Goal: Answer question/provide support: Share knowledge or assist other users

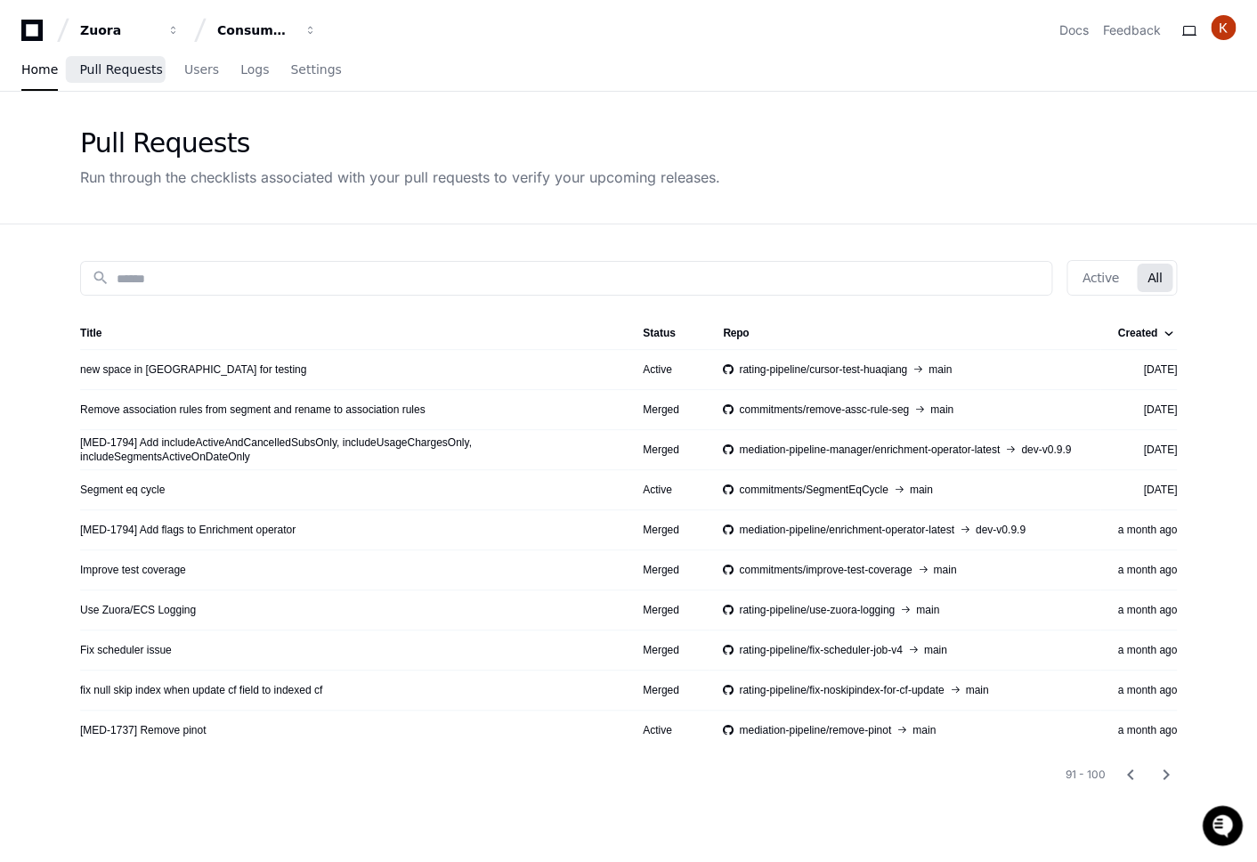
click at [133, 77] on link "Pull Requests" at bounding box center [120, 70] width 83 height 41
click at [120, 73] on span "Pull Requests" at bounding box center [120, 69] width 83 height 11
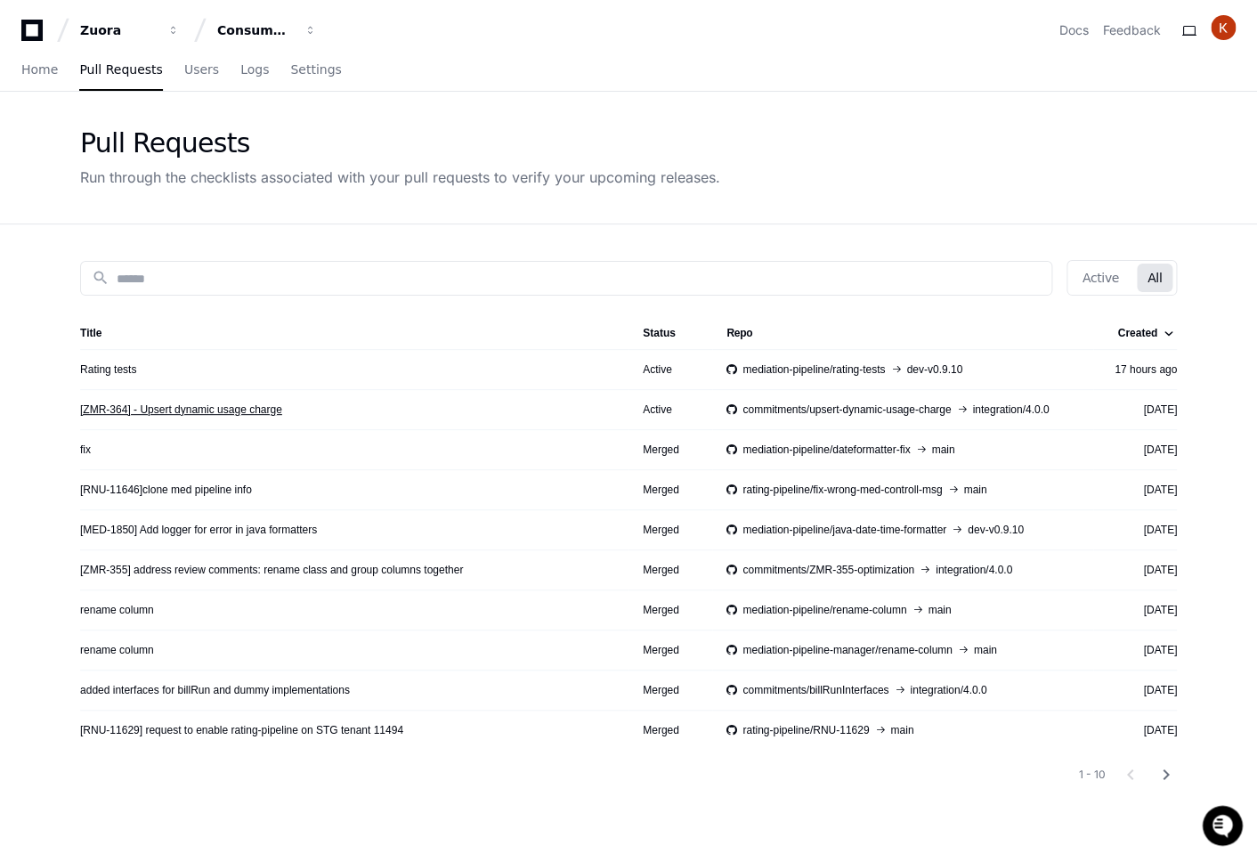
click at [180, 415] on link "[ZMR-364] - Upsert dynamic usage charge" at bounding box center [181, 409] width 202 height 14
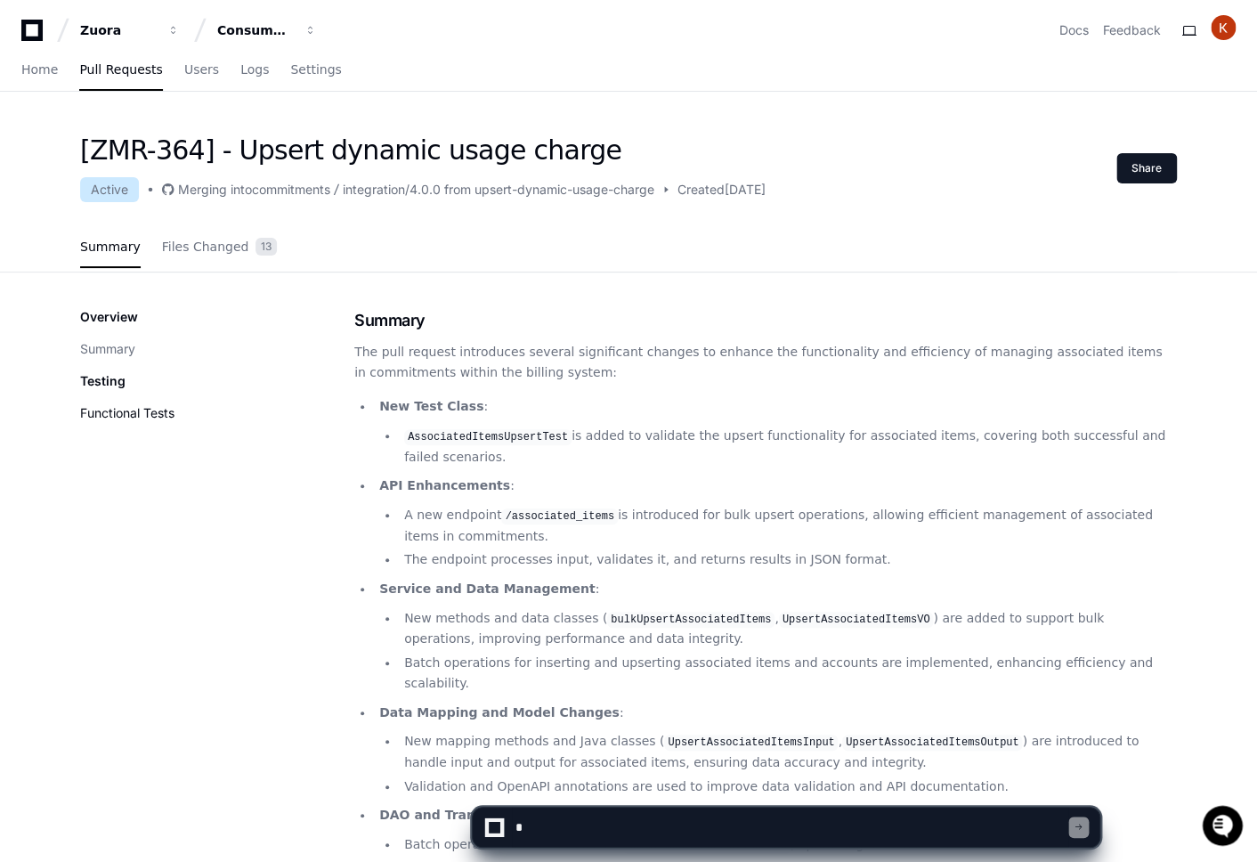
click at [134, 411] on button "Functional Tests" at bounding box center [127, 413] width 94 height 18
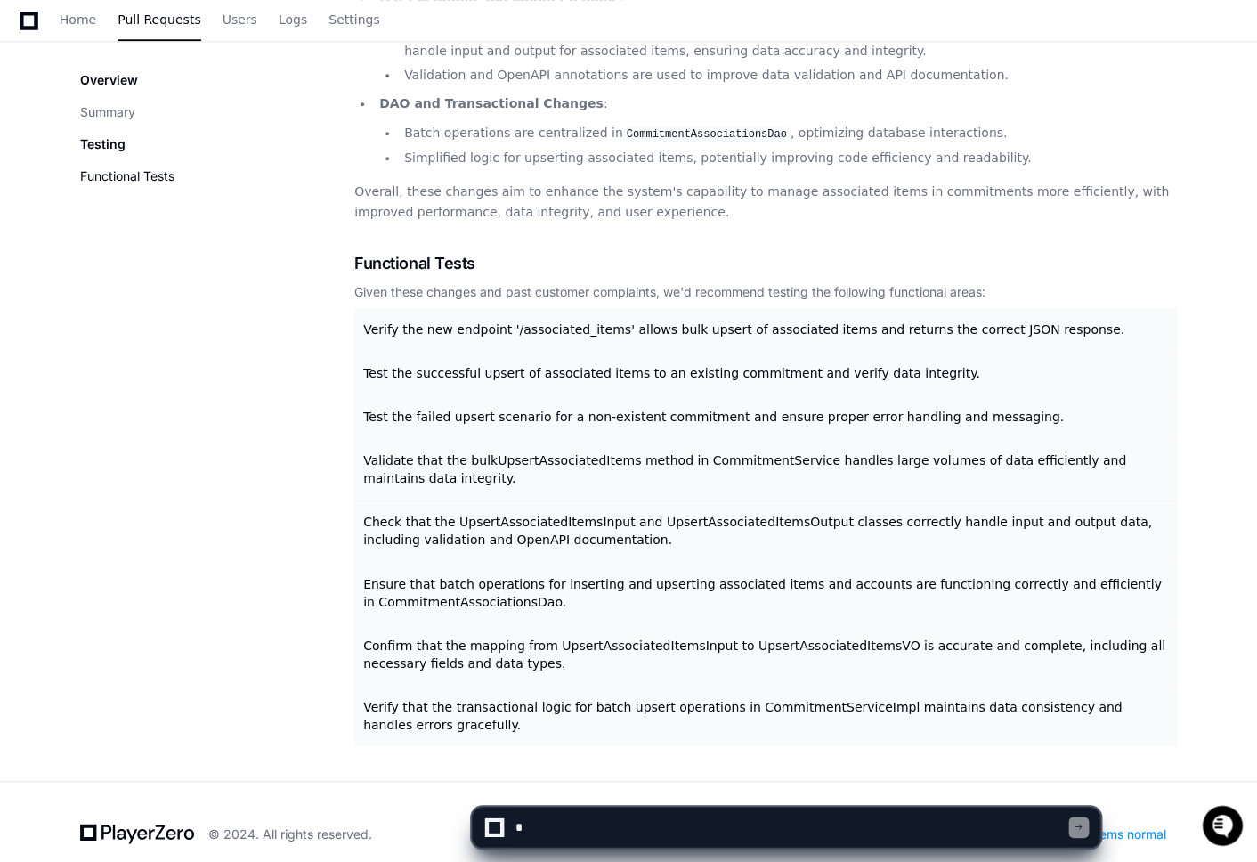
scroll to position [713, 0]
click at [709, 320] on span "Verify the new endpoint '/associated_items' allows bulk upsert of associated it…" at bounding box center [743, 327] width 761 height 14
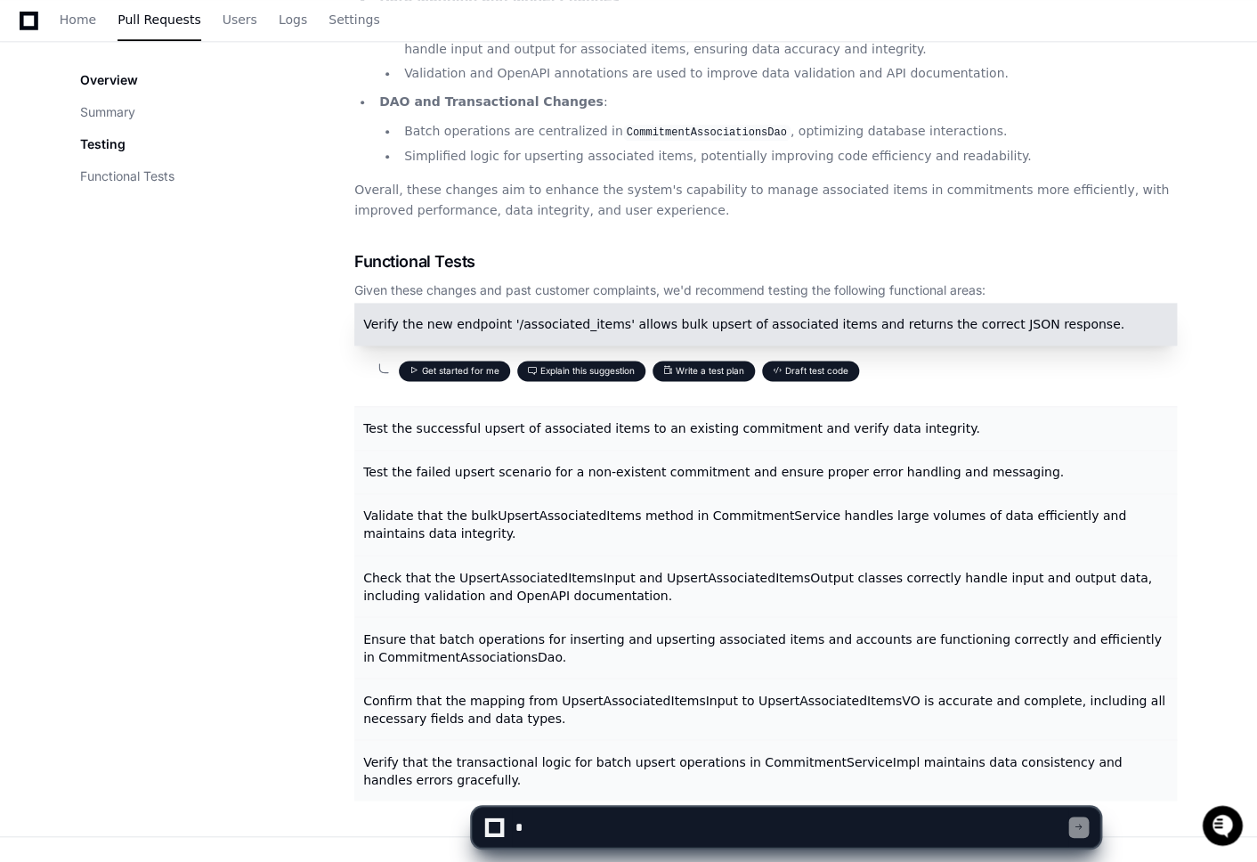
click at [809, 360] on div "Verify the new endpoint '/associated_items' allows bulk upsert of associated it…" at bounding box center [765, 553] width 822 height 494
click at [826, 361] on button "Draft test code" at bounding box center [810, 371] width 97 height 20
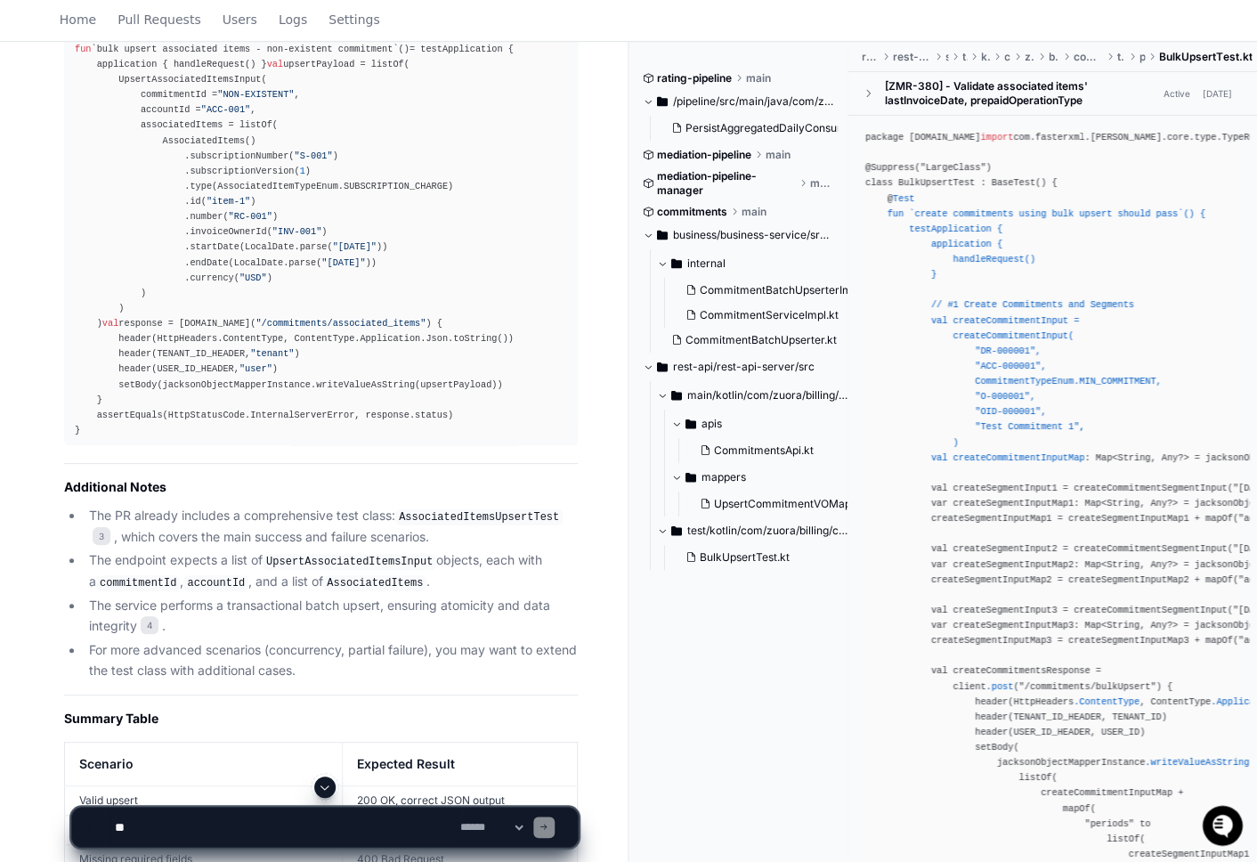
scroll to position [2289, 0]
click at [169, 830] on textarea at bounding box center [283, 826] width 345 height 39
type textarea "*"
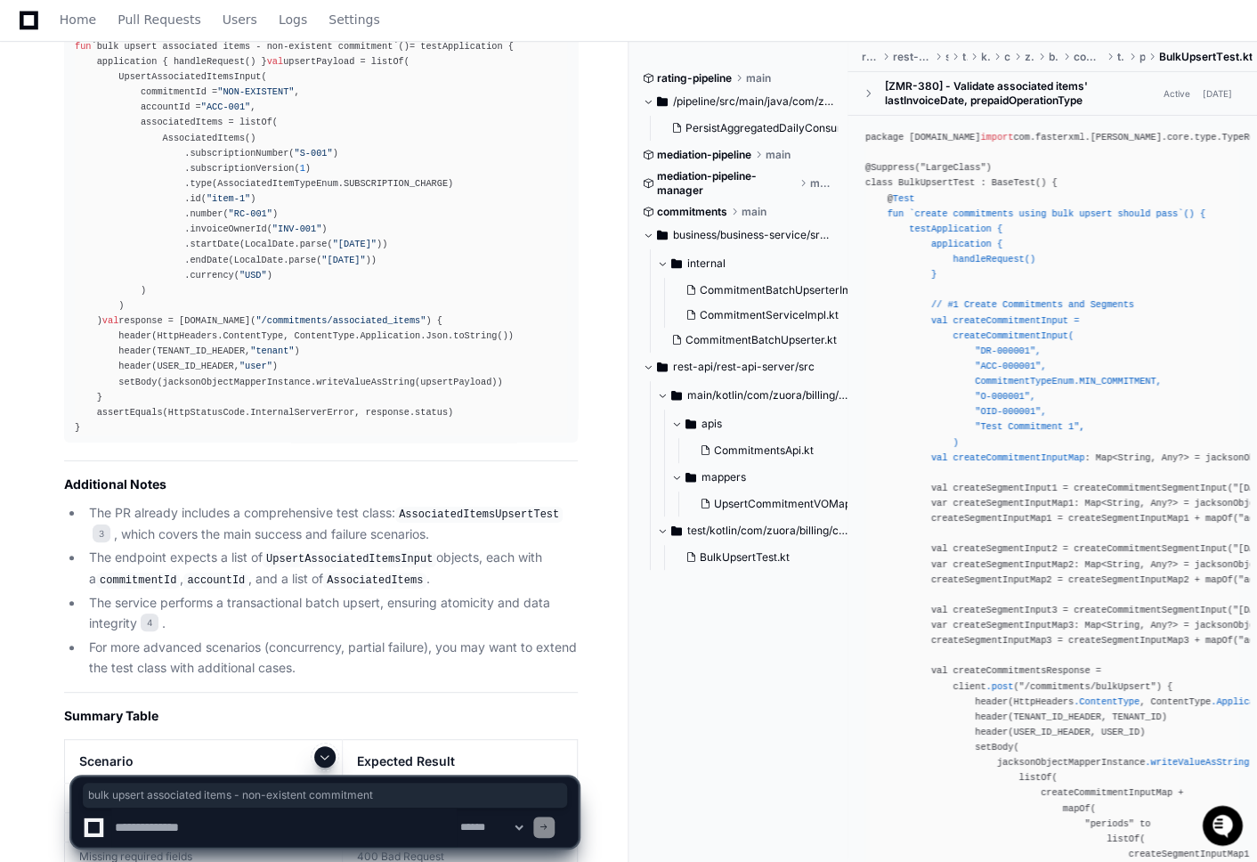
drag, startPoint x: 101, startPoint y: 204, endPoint x: 400, endPoint y: 199, distance: 298.2
copy span "bulk upsert associated items - non-existent commitment"
click at [187, 826] on textarea at bounding box center [283, 826] width 345 height 39
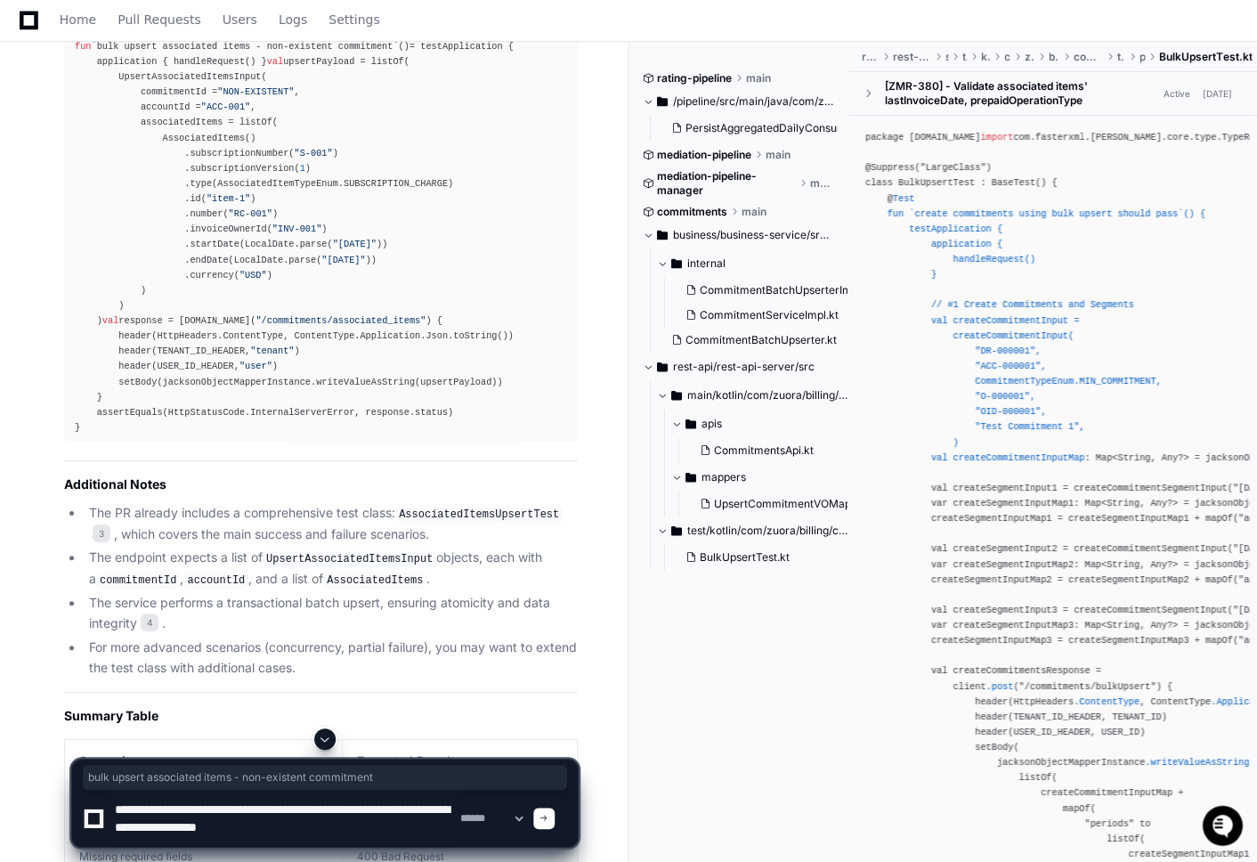
type textarea "**********"
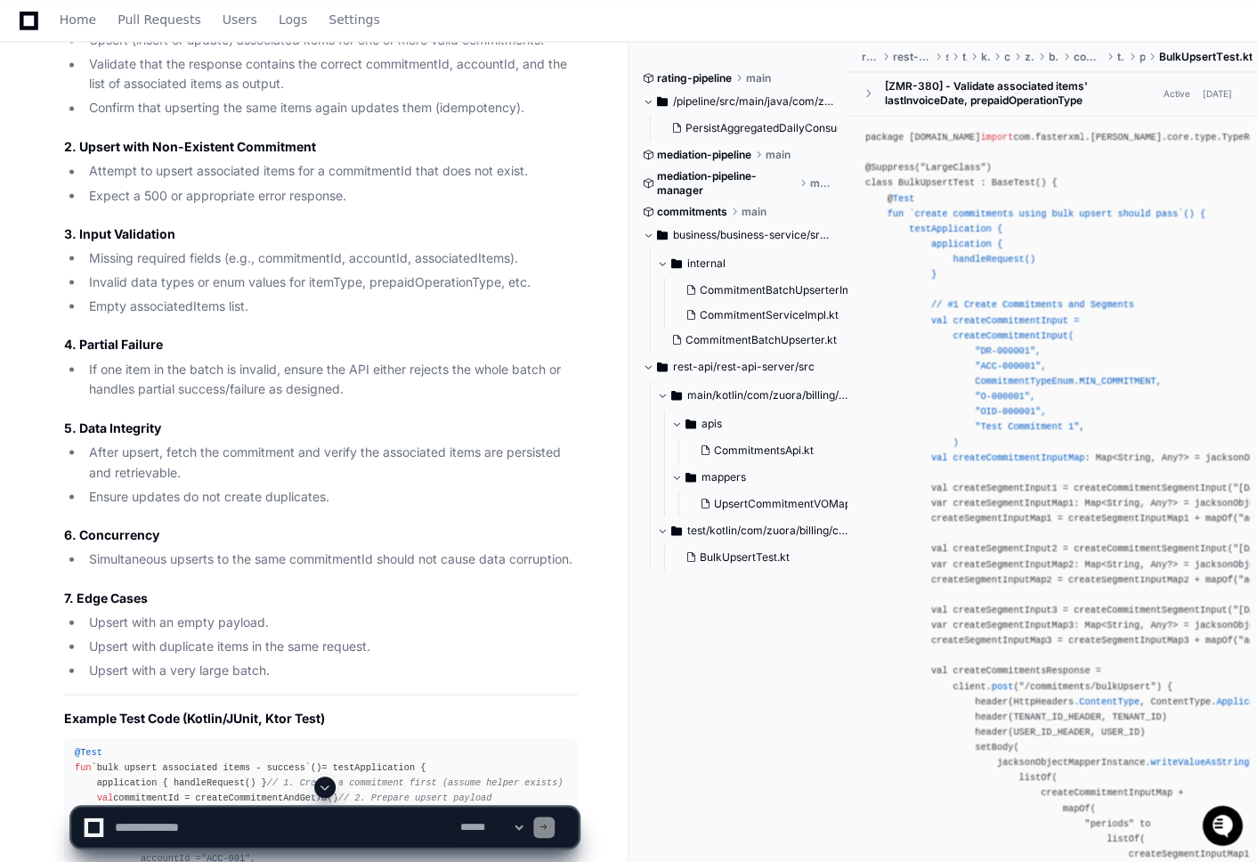
scroll to position [0, 0]
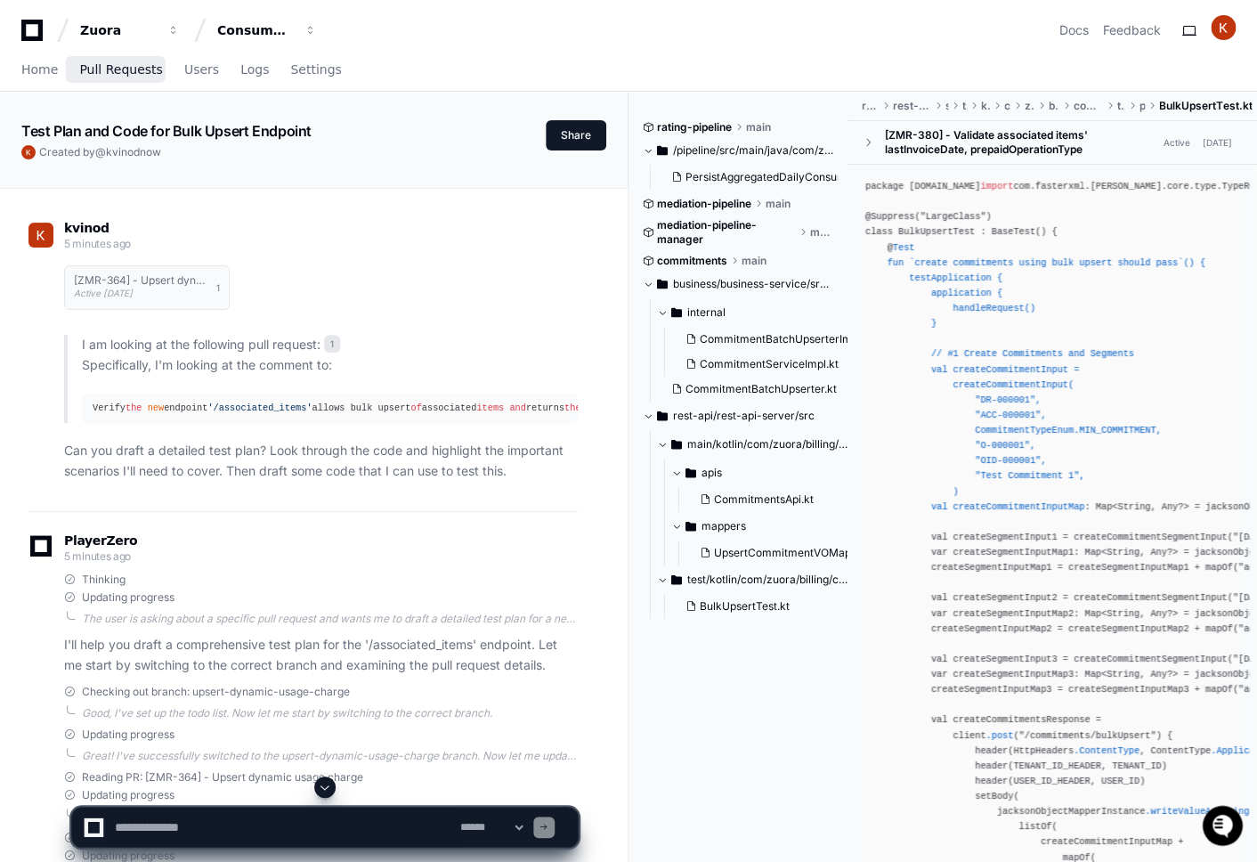
click at [108, 64] on span "Pull Requests" at bounding box center [120, 69] width 83 height 11
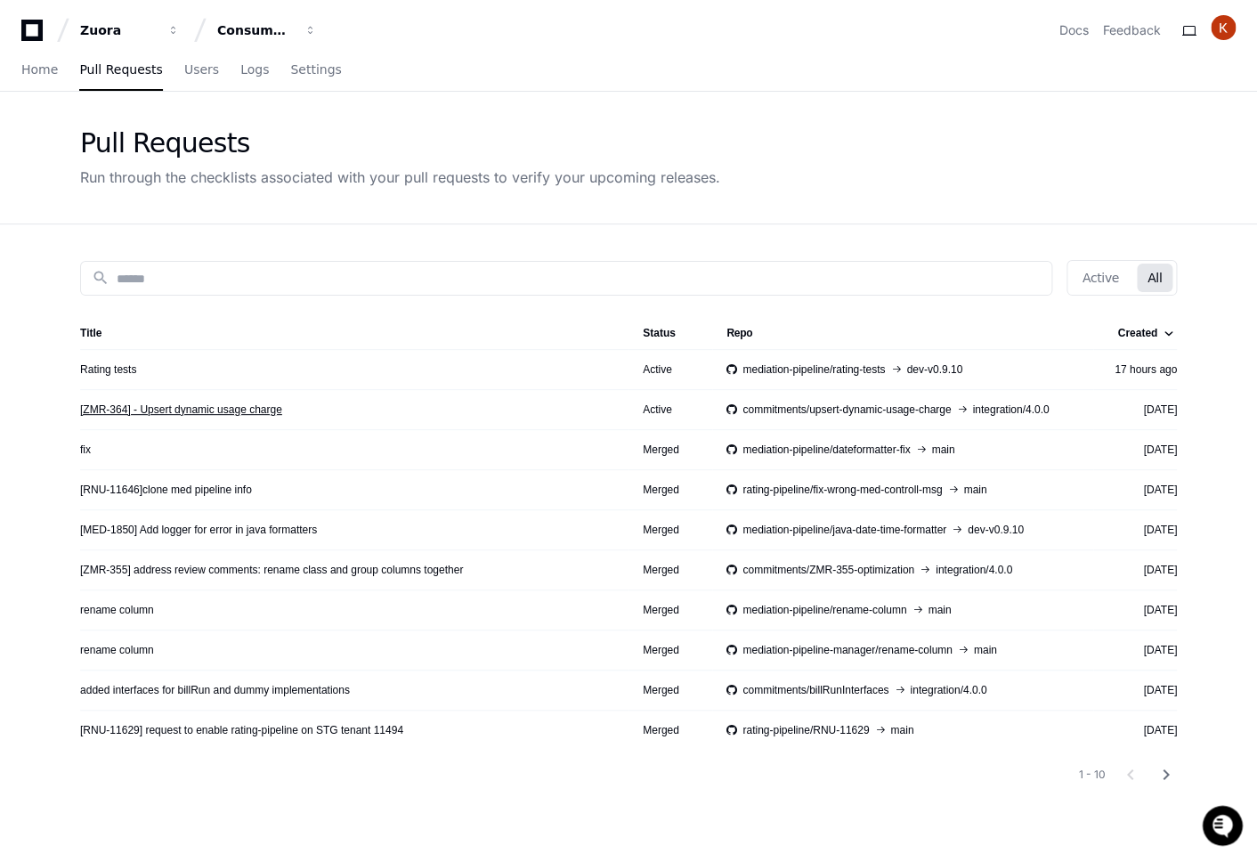
click at [206, 409] on link "[ZMR-364] - Upsert dynamic usage charge" at bounding box center [181, 409] width 202 height 14
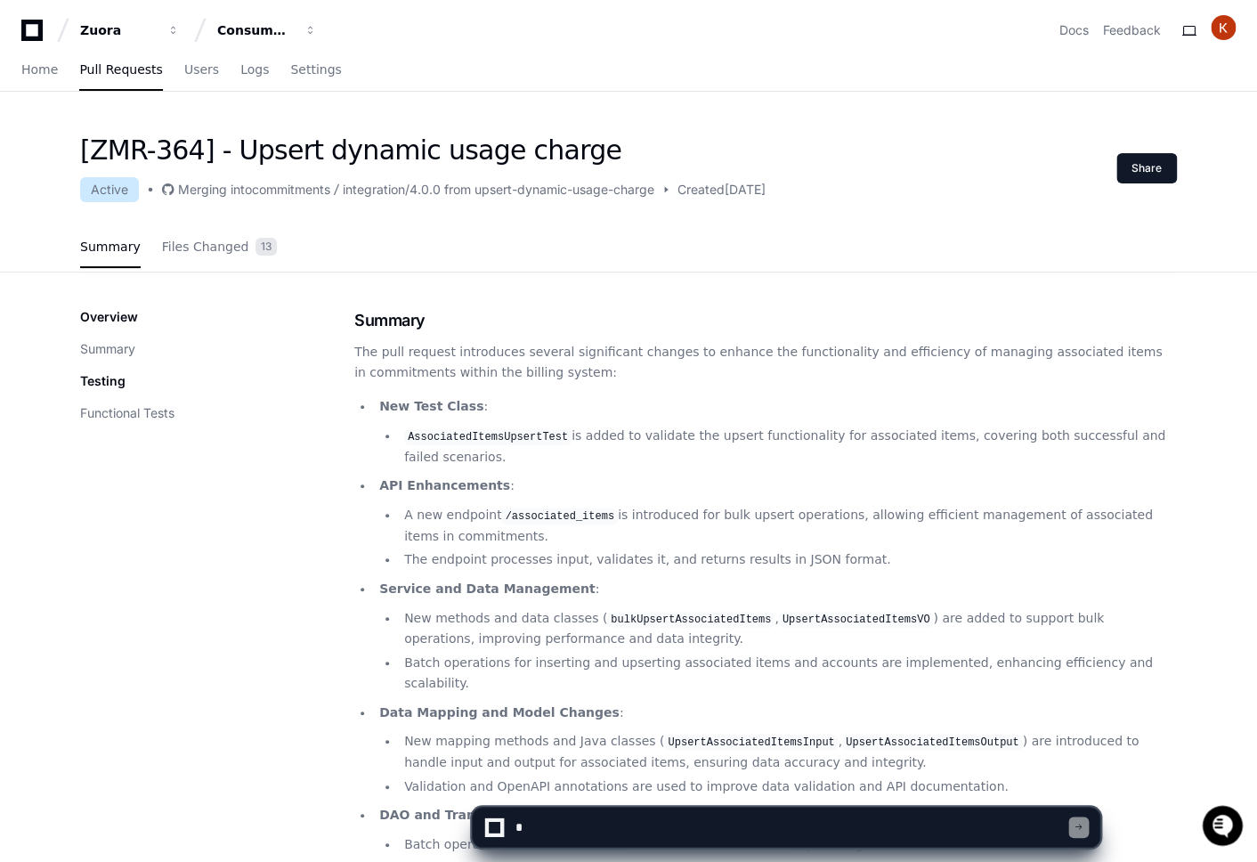
click at [572, 829] on textarea at bounding box center [790, 826] width 557 height 39
type textarea "**********"
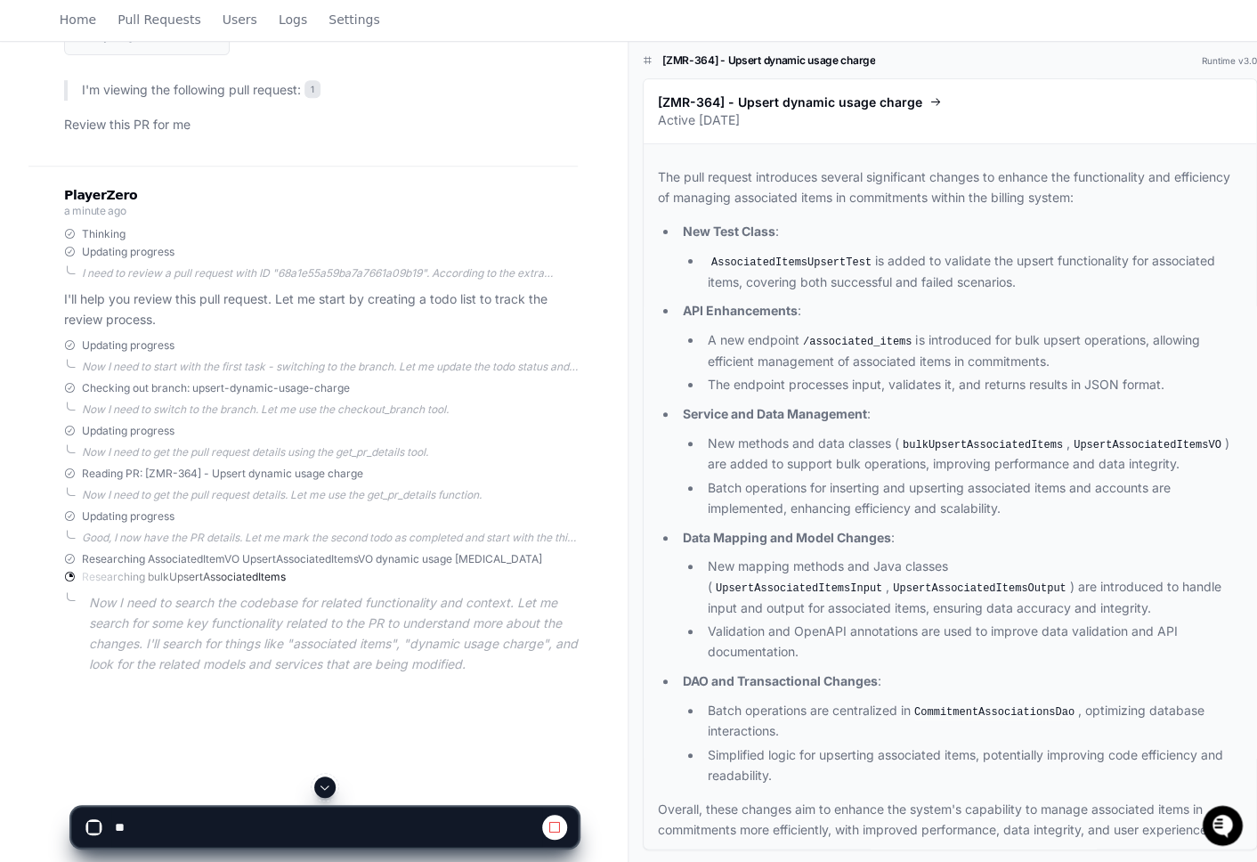
scroll to position [289, 0]
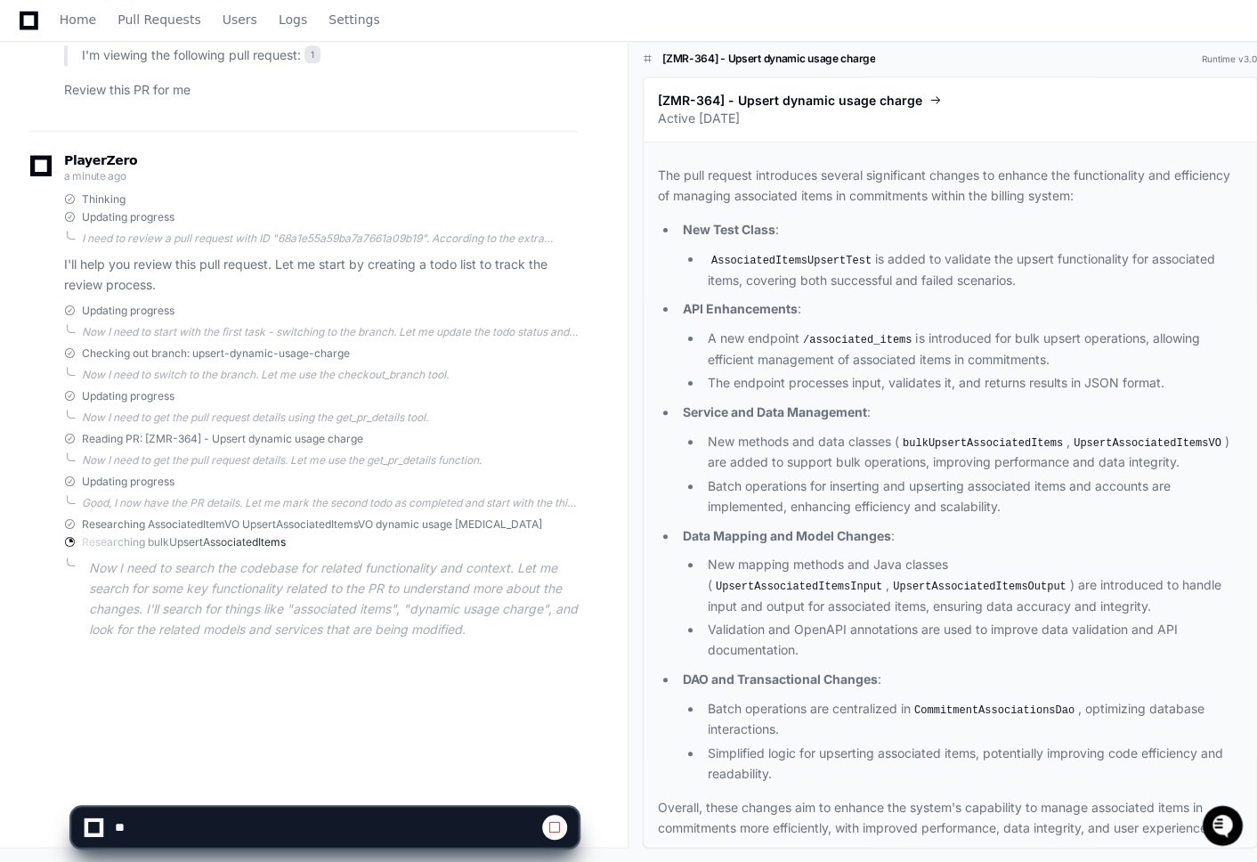
click at [231, 646] on div "PlayerZero a minute ago Thinking Updating progress I need to review a pull requ…" at bounding box center [302, 400] width 549 height 539
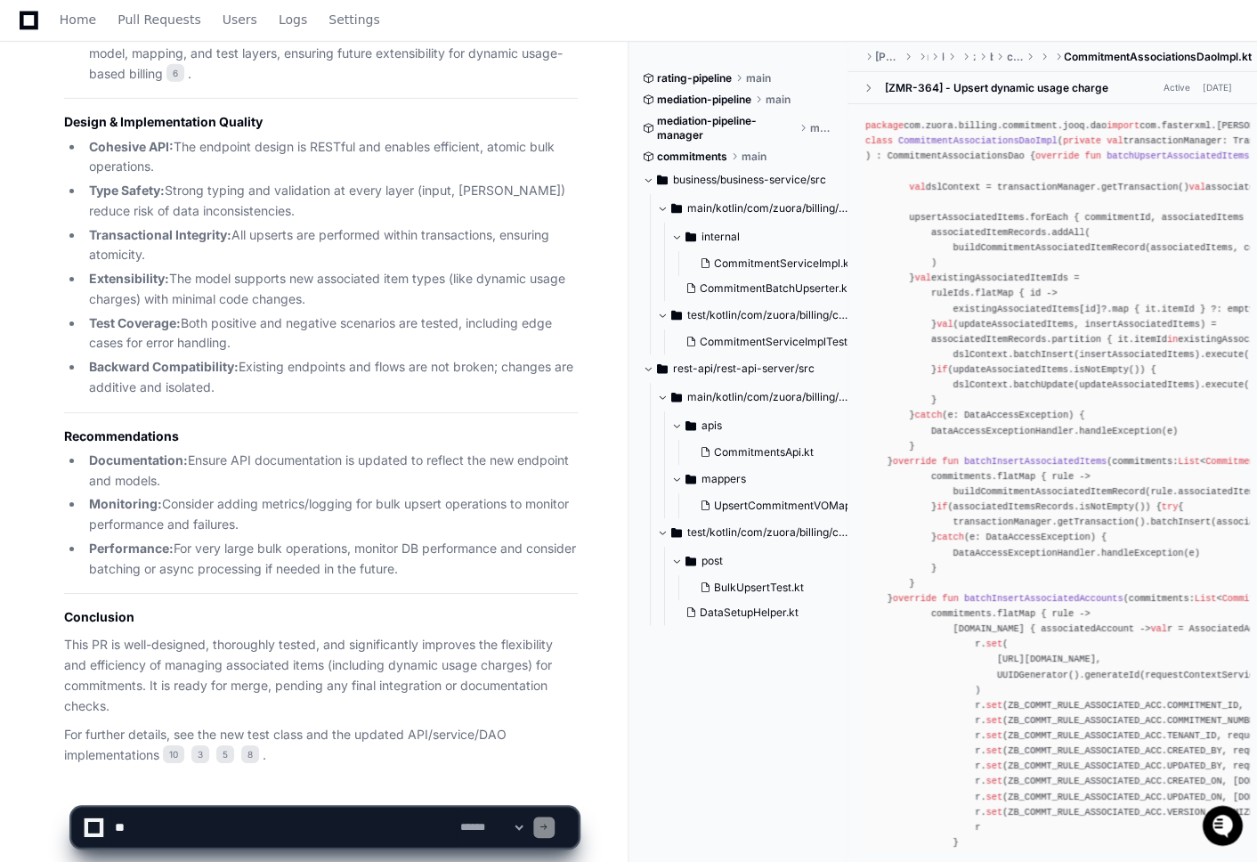
scroll to position [2056, 0]
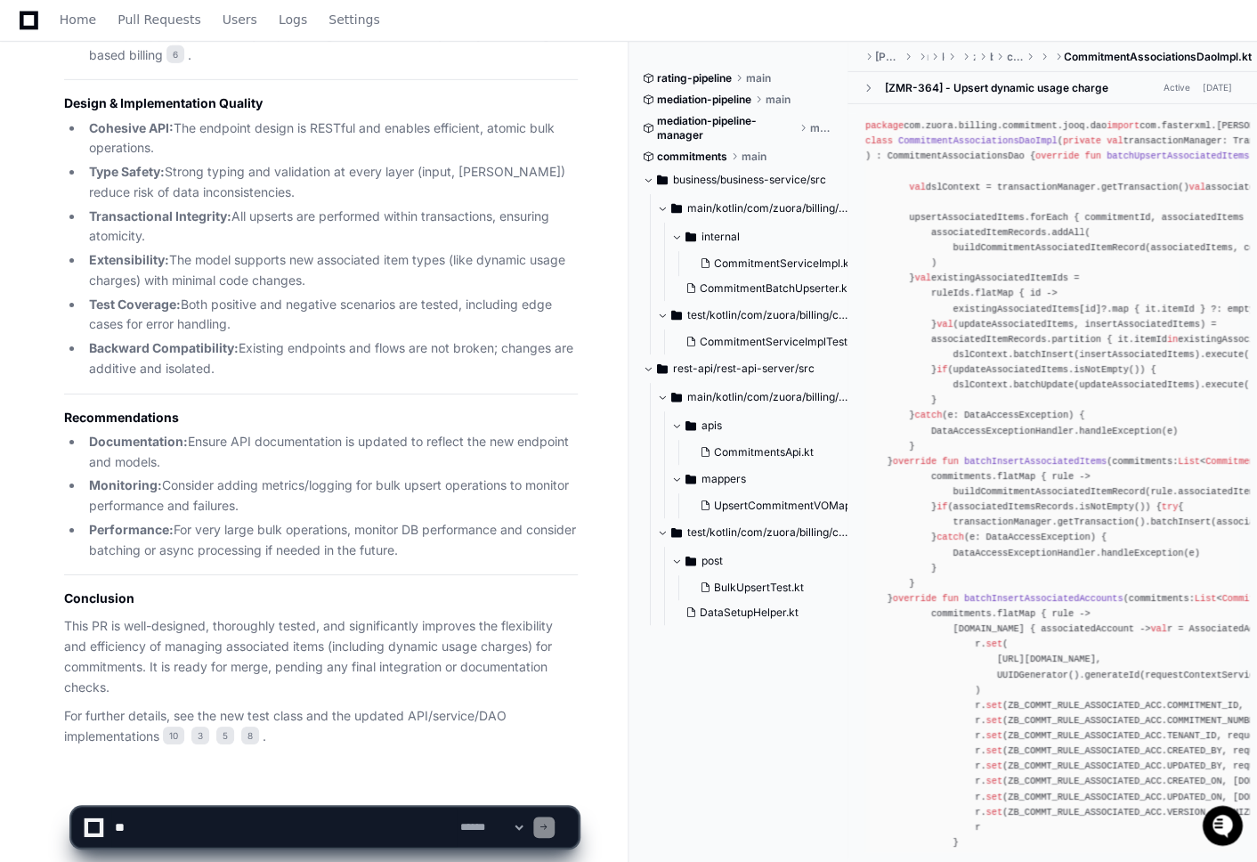
click at [215, 832] on textarea at bounding box center [283, 826] width 345 height 39
type textarea "**********"
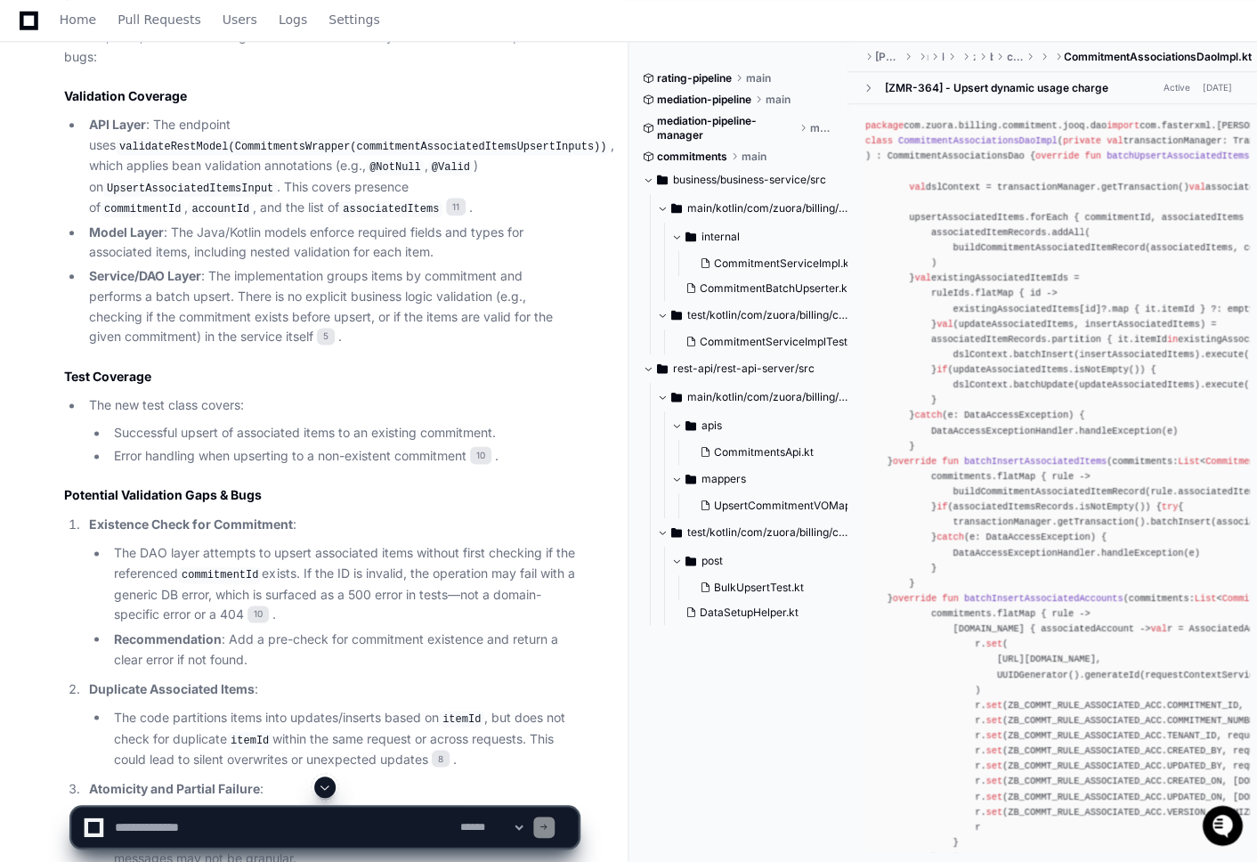
scroll to position [3136, 0]
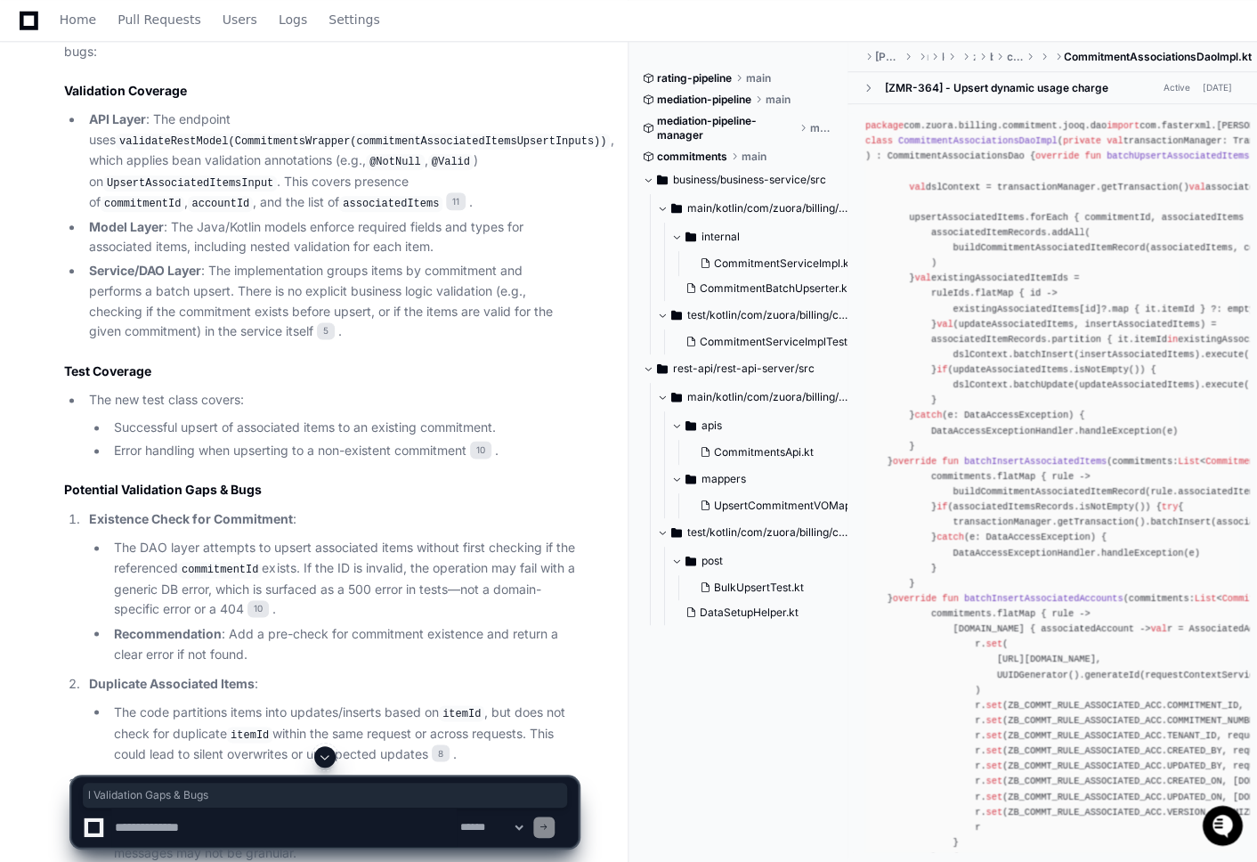
drag, startPoint x: 113, startPoint y: 459, endPoint x: 265, endPoint y: 459, distance: 152.2
click at [265, 481] on h2 "Potential Validation Gaps & Bugs" at bounding box center [321, 490] width 514 height 18
drag, startPoint x: 159, startPoint y: 490, endPoint x: 261, endPoint y: 493, distance: 101.5
click at [261, 511] on strong "Existence Check for Commitment" at bounding box center [191, 518] width 204 height 15
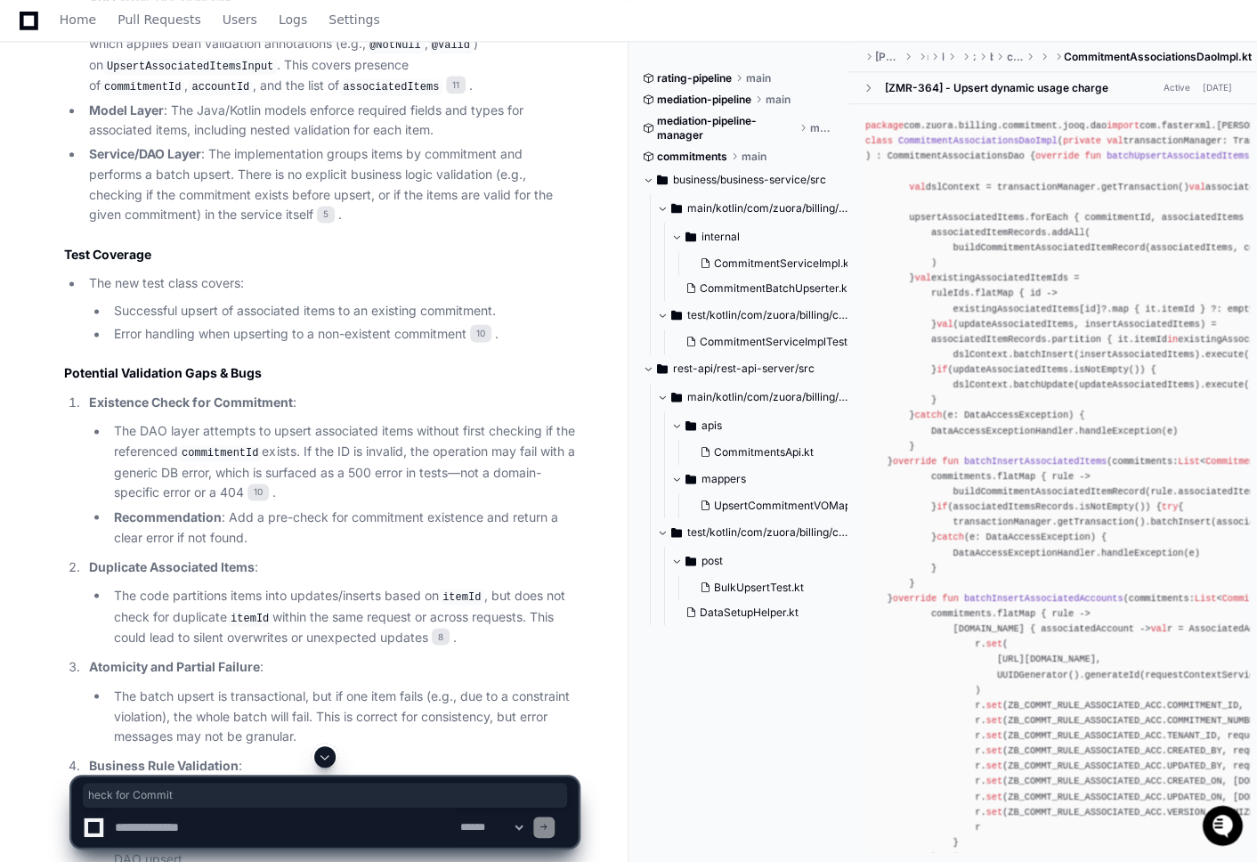
scroll to position [3279, 0]
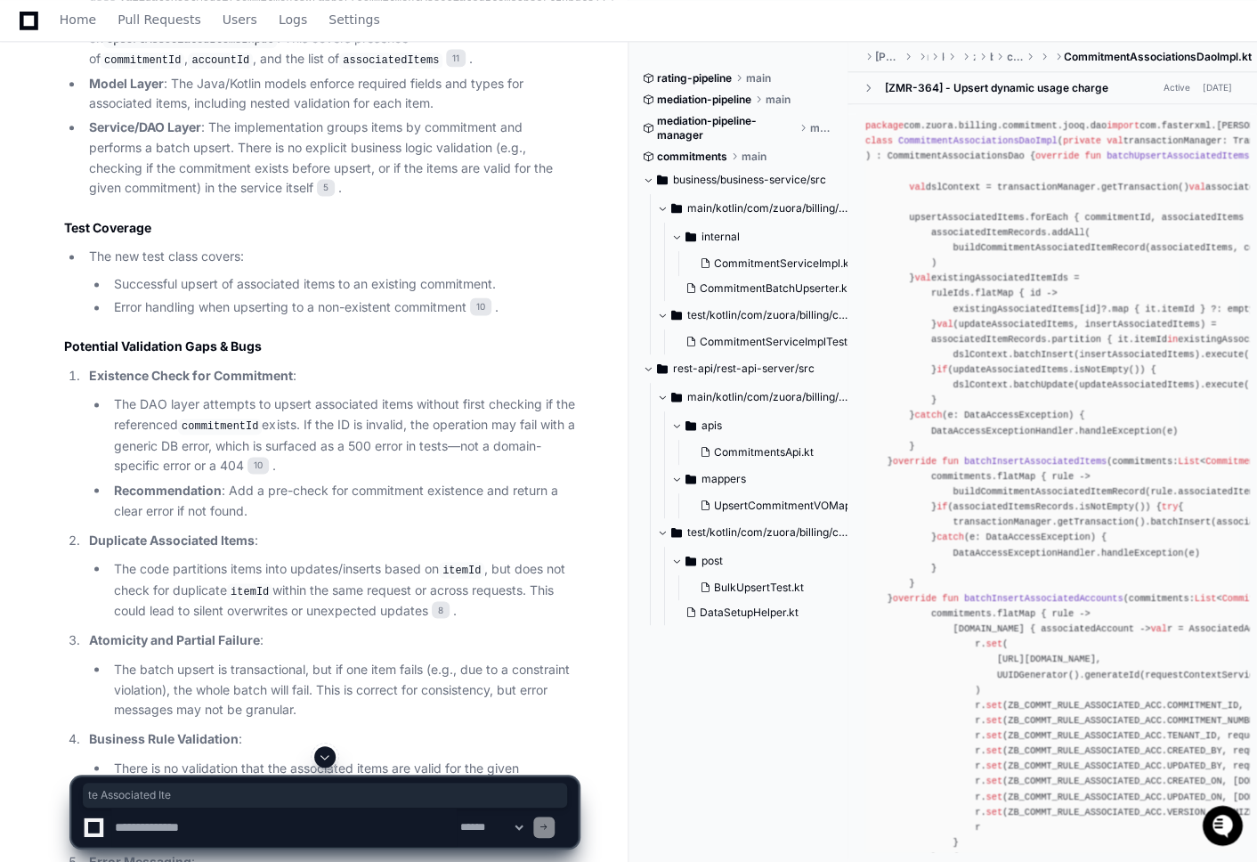
drag, startPoint x: 134, startPoint y: 510, endPoint x: 264, endPoint y: 509, distance: 130.9
click at [264, 530] on p "Duplicate Associated Items :" at bounding box center [333, 540] width 489 height 20
drag, startPoint x: 108, startPoint y: 612, endPoint x: 253, endPoint y: 612, distance: 145.1
click at [254, 631] on strong "Atomicity and Partial Failure" at bounding box center [174, 638] width 171 height 15
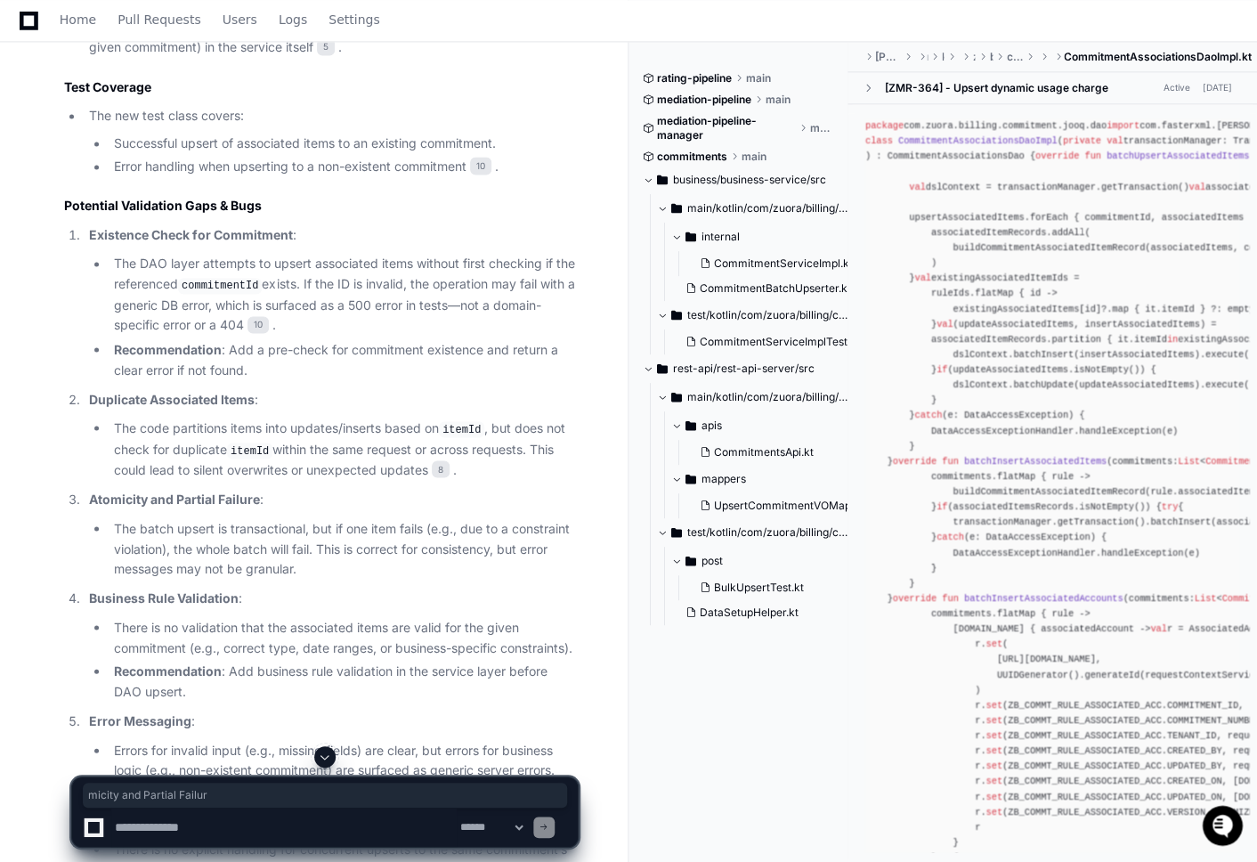
scroll to position [3423, 0]
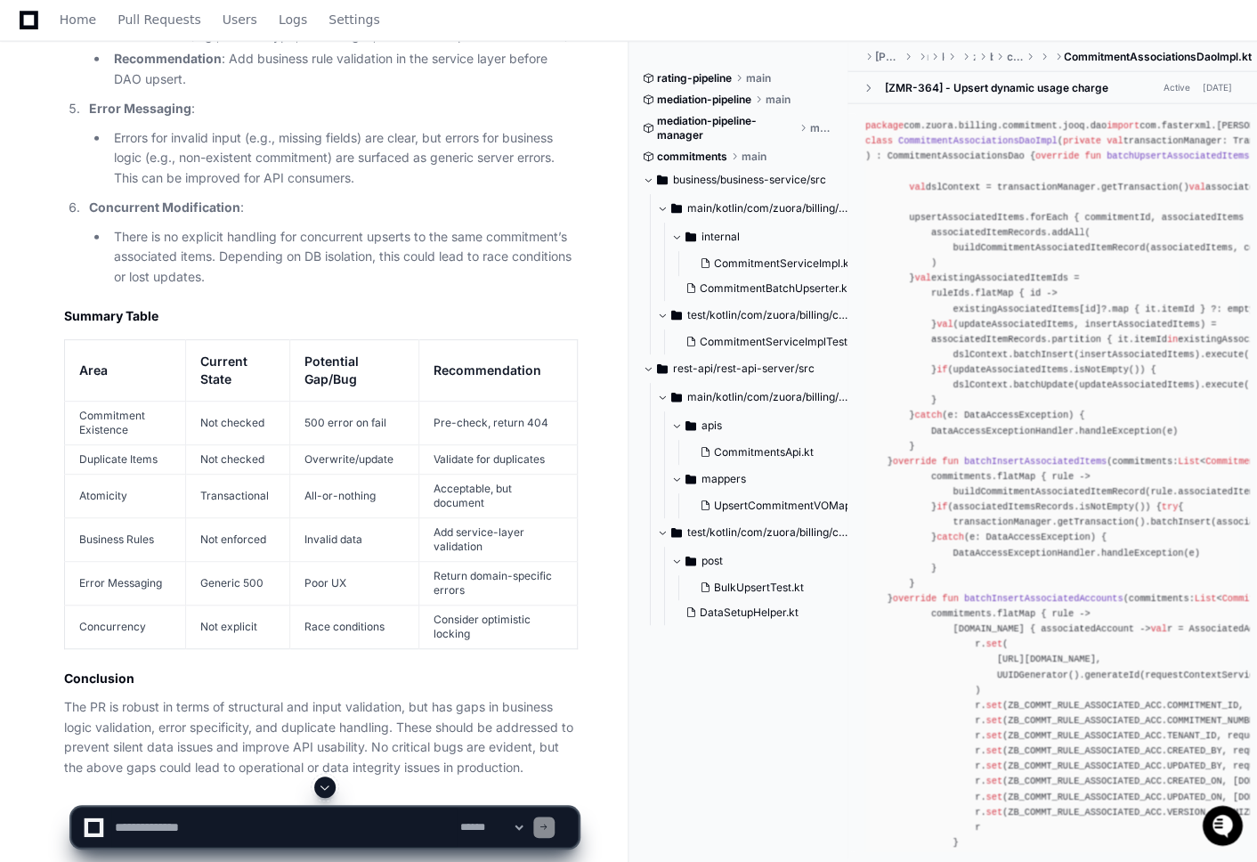
scroll to position [4058, 0]
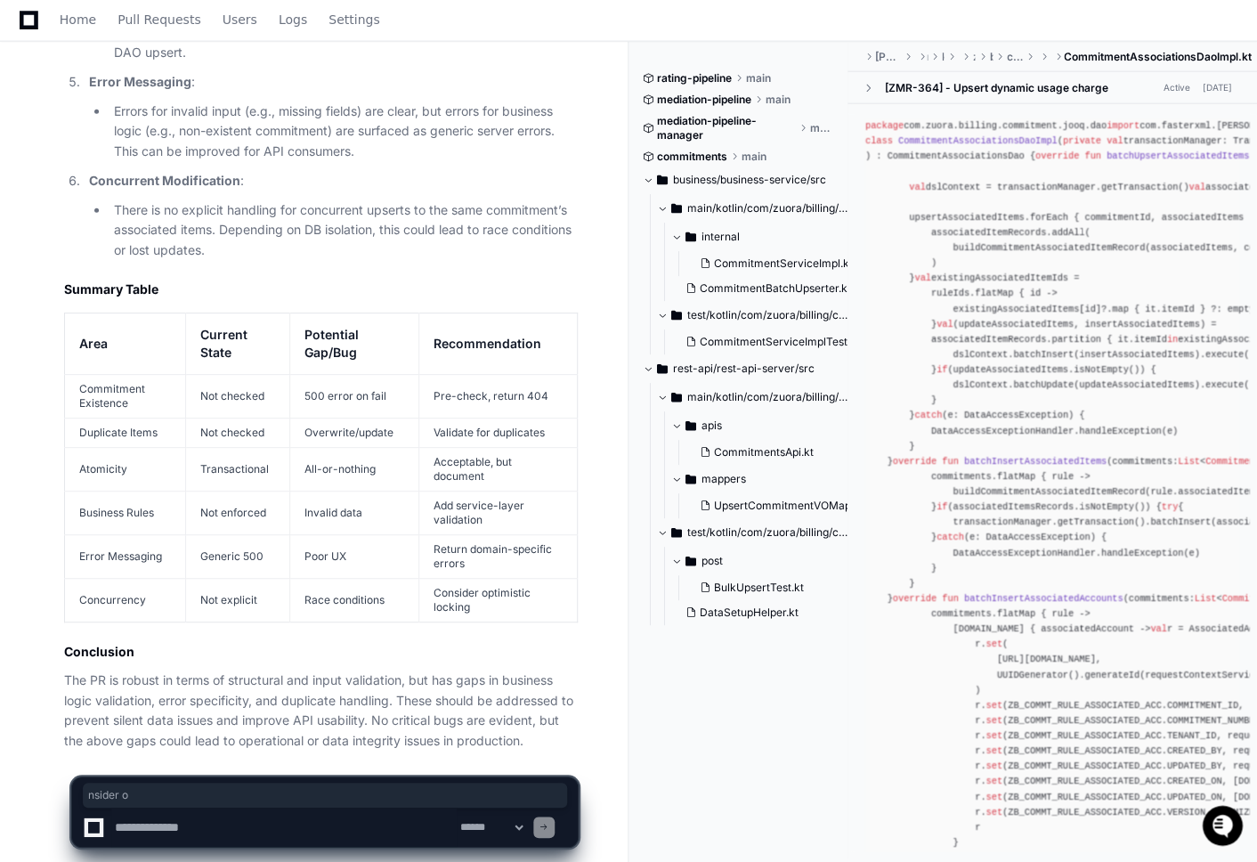
drag, startPoint x: 443, startPoint y: 561, endPoint x: 484, endPoint y: 576, distance: 43.7
click at [484, 579] on td "Consider optimistic locking" at bounding box center [497, 601] width 158 height 44
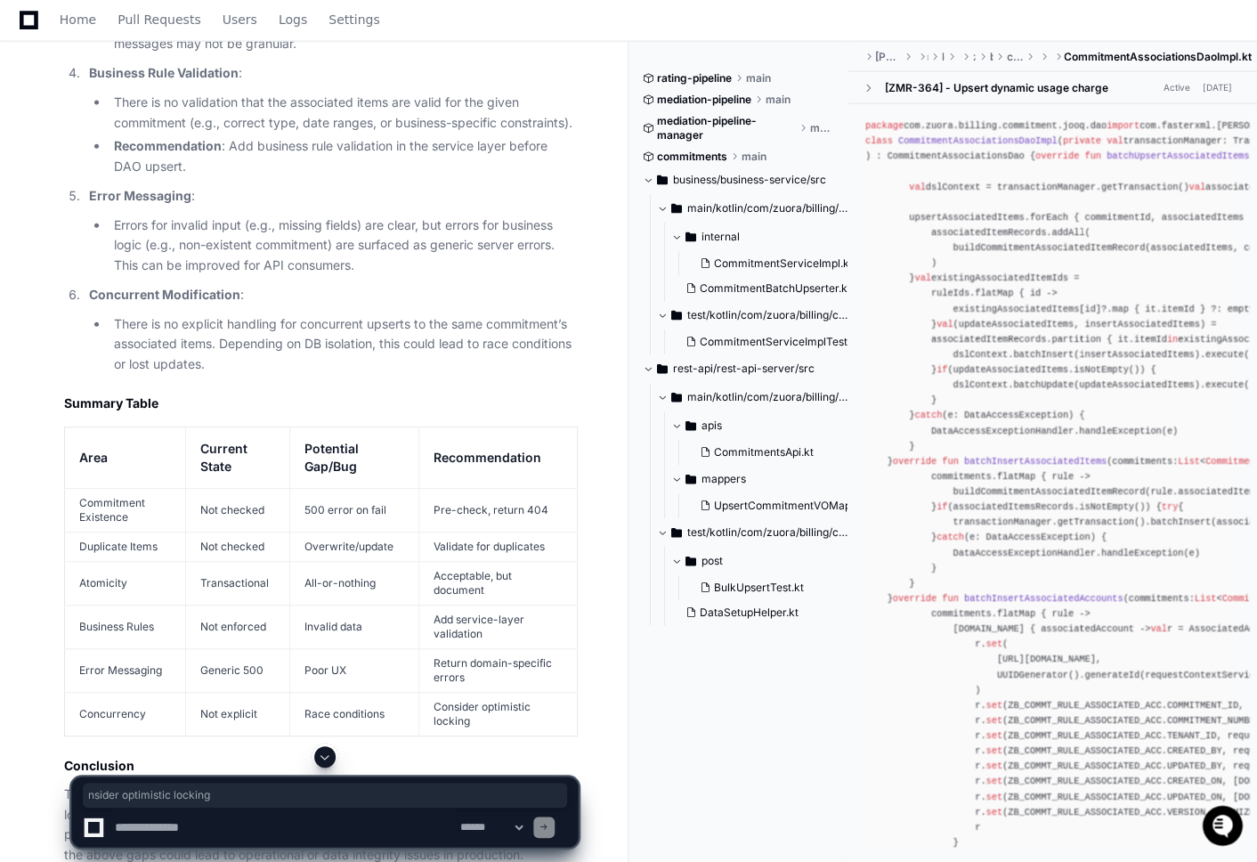
scroll to position [3943, 0]
click at [492, 563] on td "Acceptable, but document" at bounding box center [497, 585] width 158 height 44
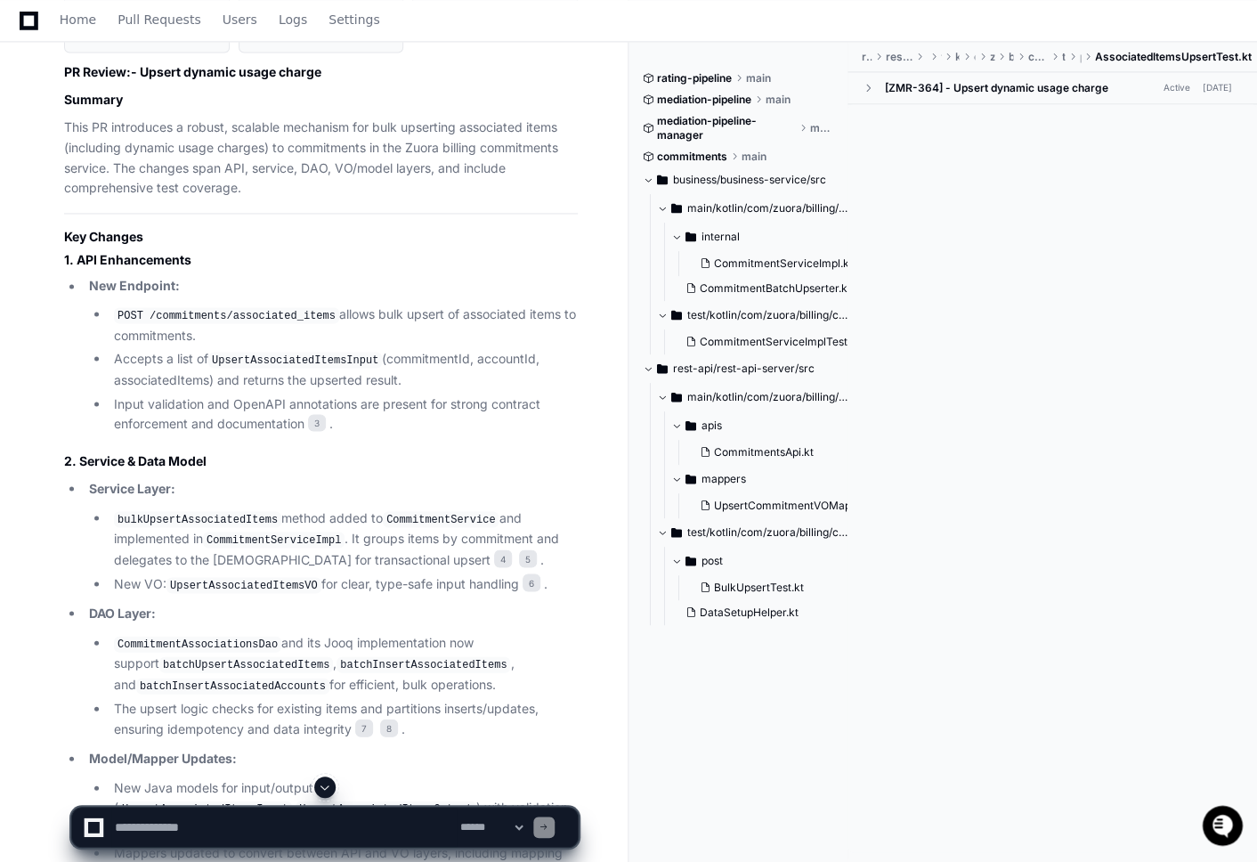
scroll to position [0, 0]
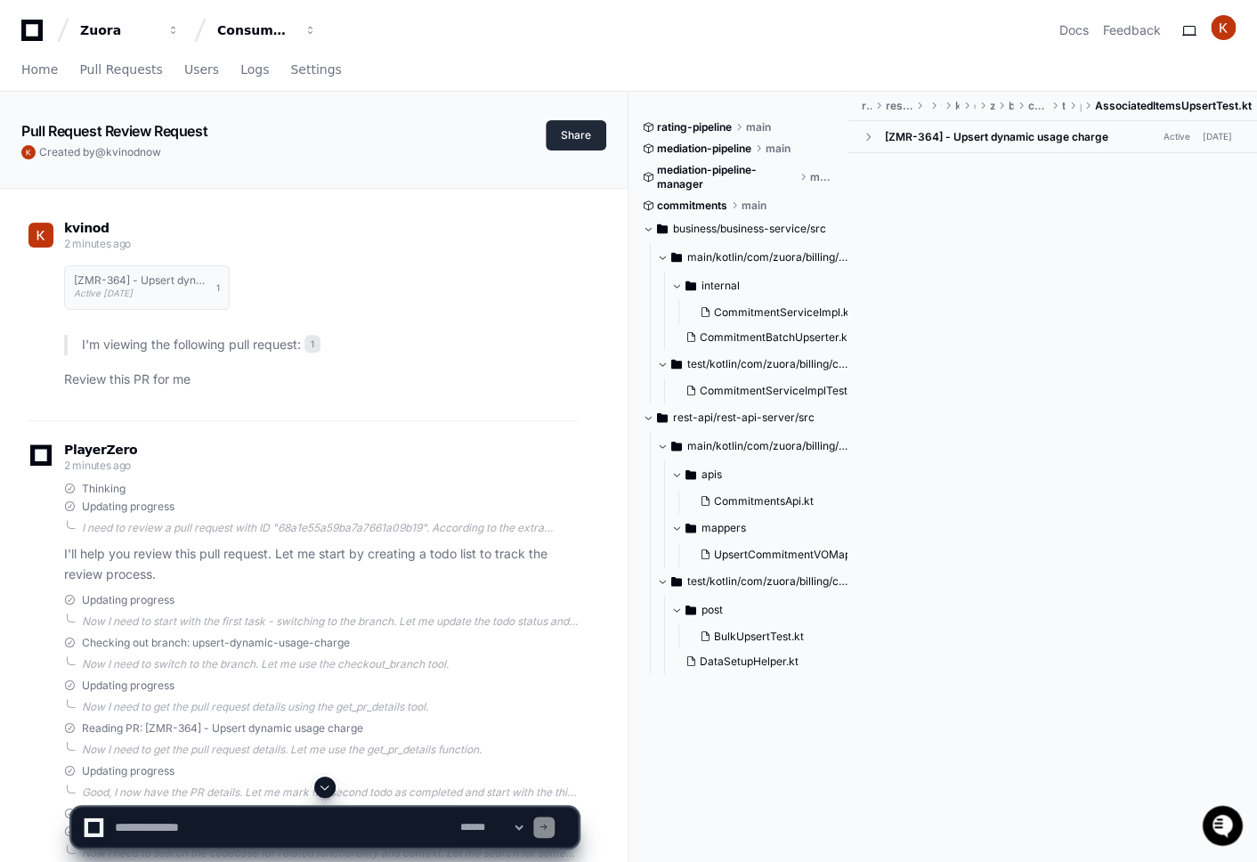
click at [583, 138] on button "Share" at bounding box center [576, 135] width 61 height 30
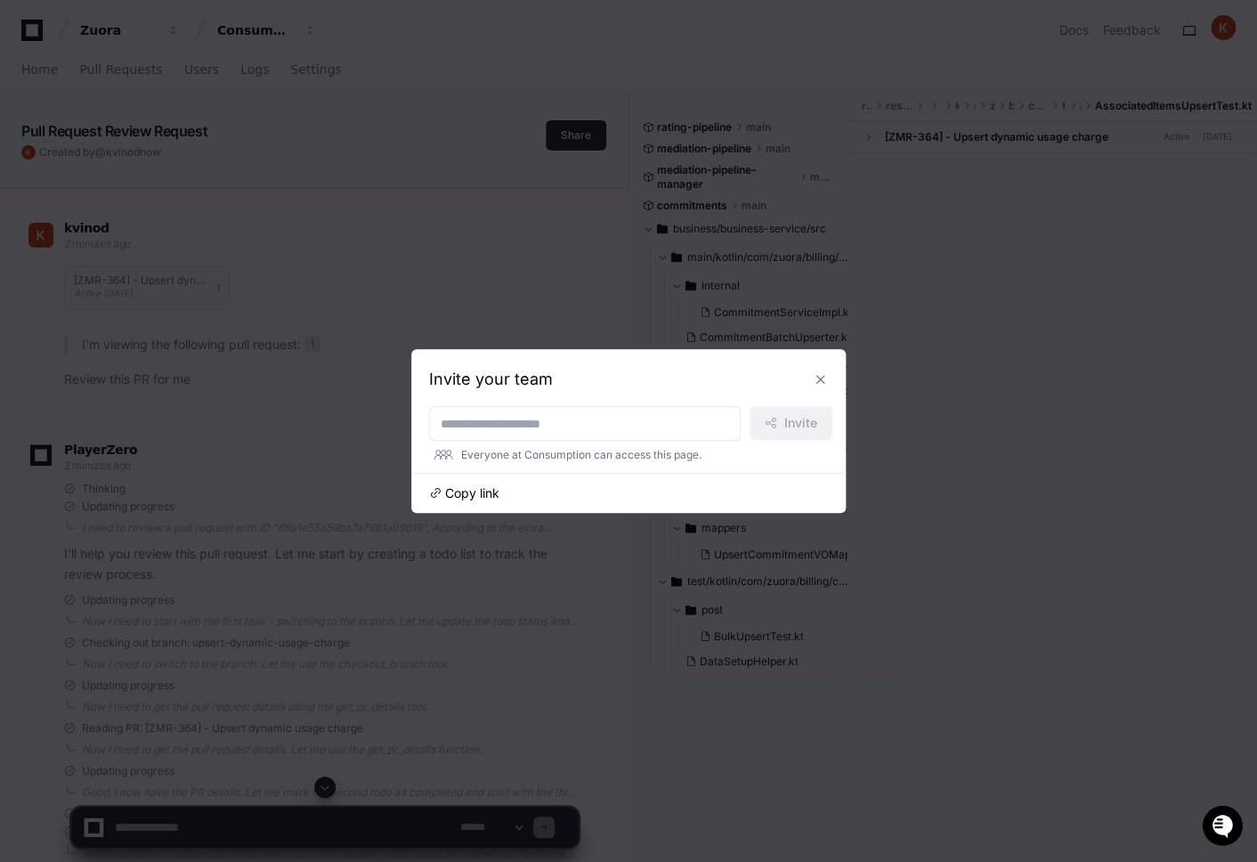
click at [482, 489] on span "Copy link" at bounding box center [472, 493] width 54 height 18
click at [469, 158] on div at bounding box center [628, 431] width 1257 height 862
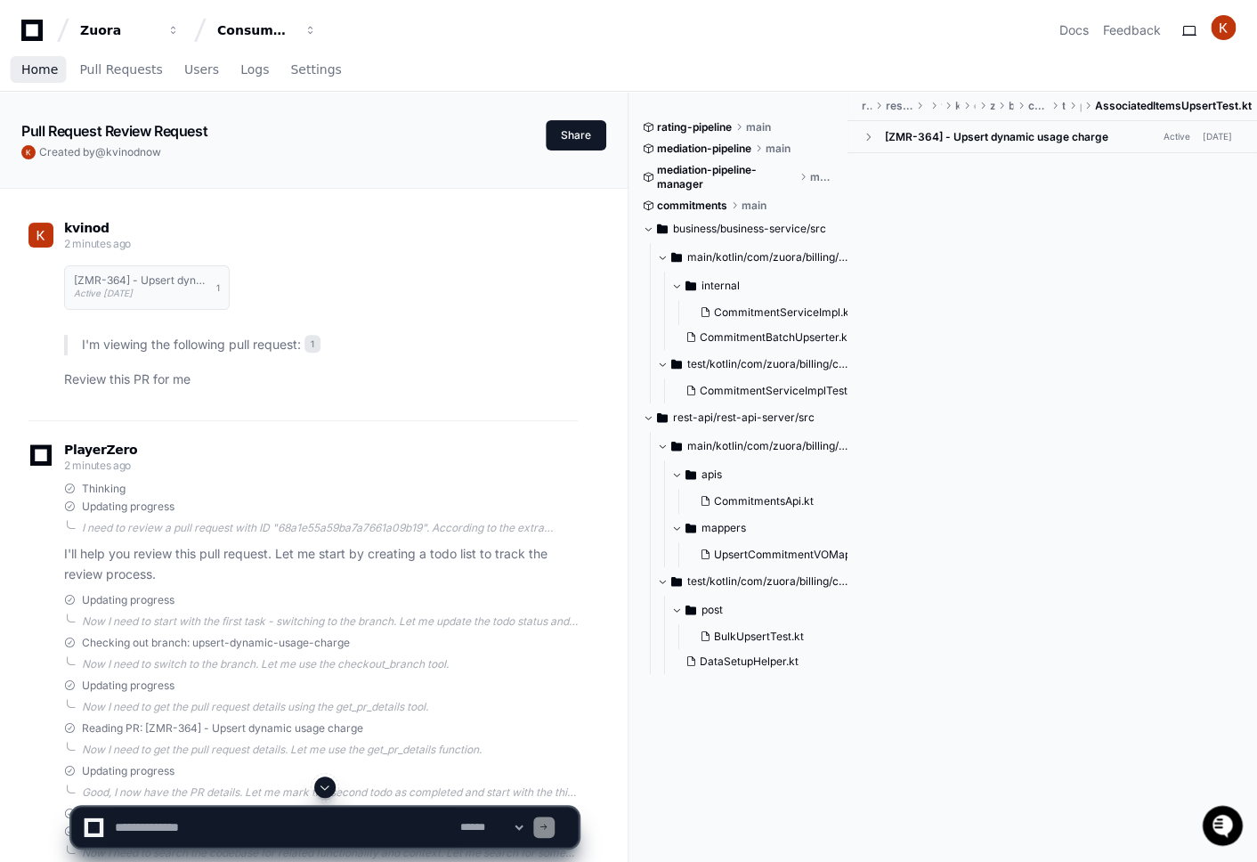
click at [48, 70] on span "Home" at bounding box center [39, 69] width 36 height 11
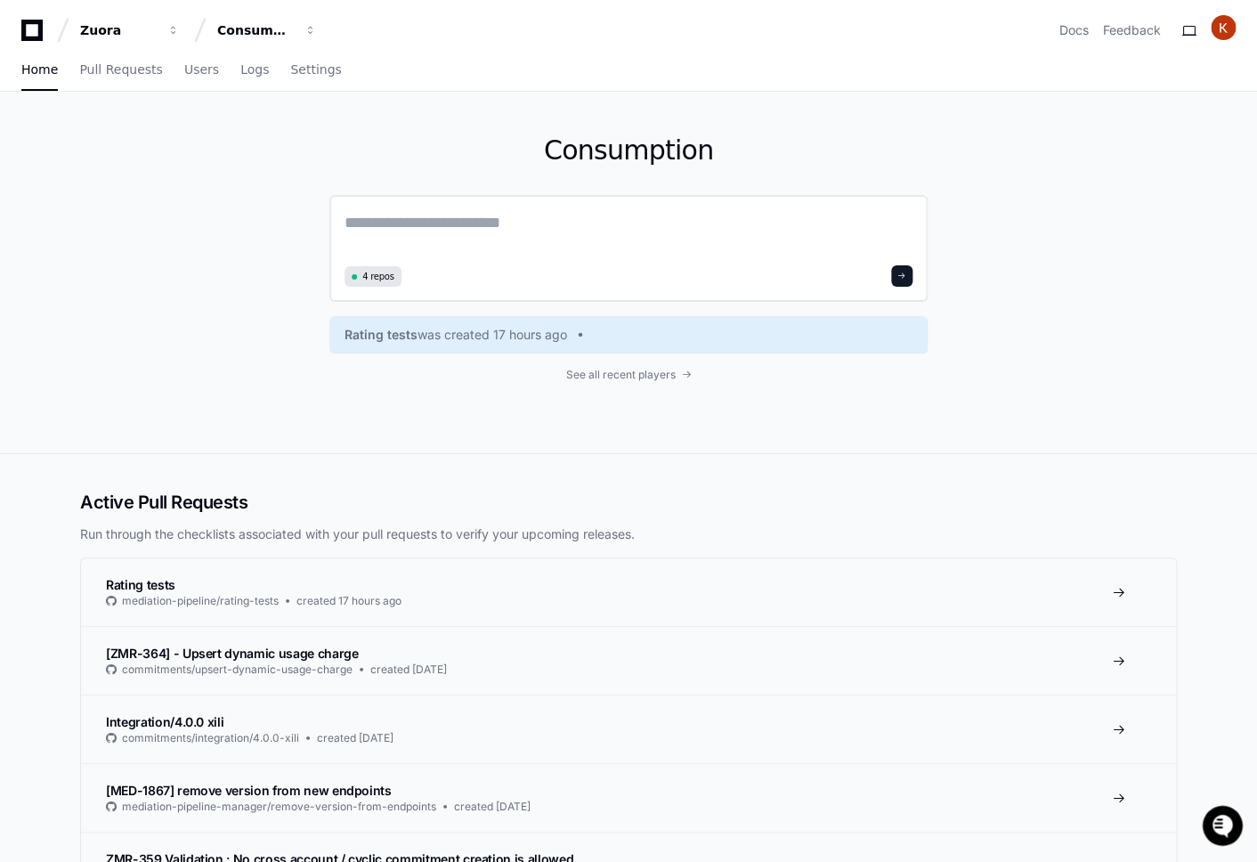
click at [428, 229] on textarea at bounding box center [628, 235] width 568 height 50
